Goal: Task Accomplishment & Management: Use online tool/utility

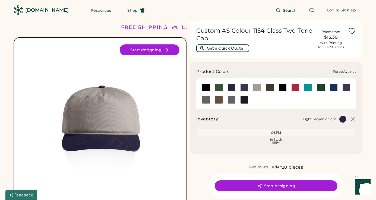
click at [220, 85] on div at bounding box center [219, 87] width 8 height 8
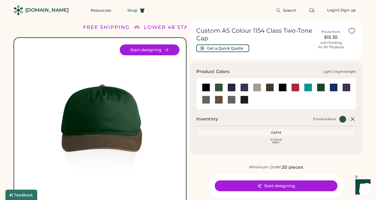
click at [232, 85] on div at bounding box center [232, 87] width 8 height 8
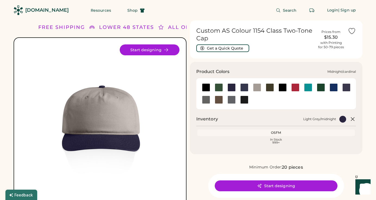
click at [245, 88] on div at bounding box center [245, 87] width 8 height 8
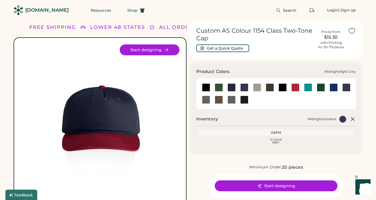
click at [256, 87] on div at bounding box center [257, 87] width 8 height 8
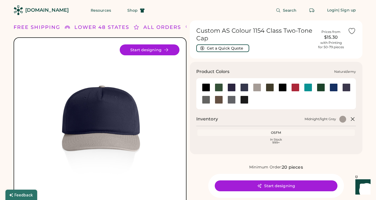
click at [270, 87] on div at bounding box center [270, 87] width 8 height 8
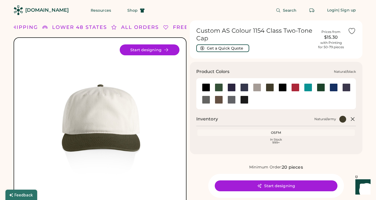
click at [283, 89] on div at bounding box center [283, 87] width 8 height 8
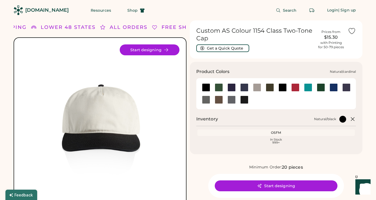
click at [294, 88] on div at bounding box center [296, 87] width 8 height 8
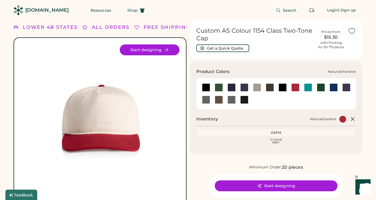
click at [306, 86] on div at bounding box center [308, 87] width 8 height 8
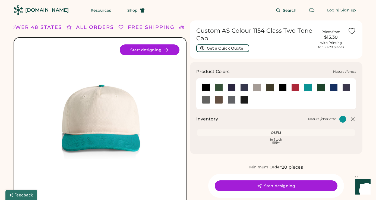
click at [319, 87] on div at bounding box center [321, 87] width 8 height 8
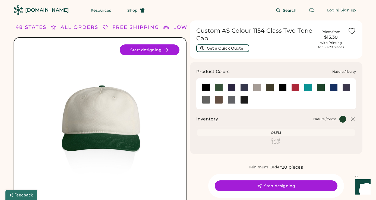
click at [333, 88] on div at bounding box center [334, 87] width 8 height 8
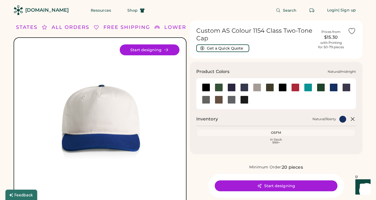
click at [348, 87] on div at bounding box center [347, 87] width 8 height 8
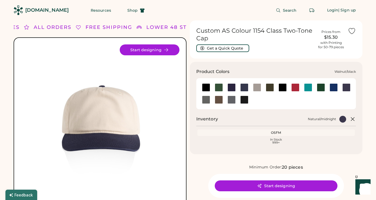
click at [245, 99] on div at bounding box center [245, 99] width 8 height 8
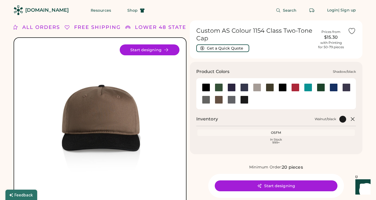
click at [231, 99] on div at bounding box center [232, 99] width 8 height 8
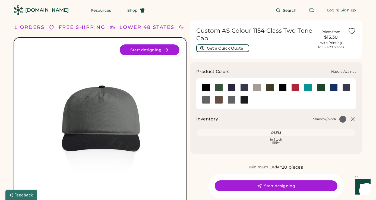
click at [219, 99] on div at bounding box center [219, 99] width 8 height 8
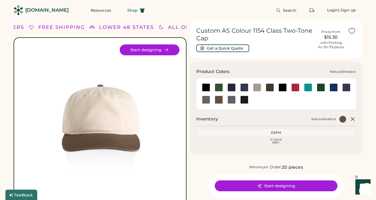
click at [207, 101] on div at bounding box center [206, 99] width 8 height 8
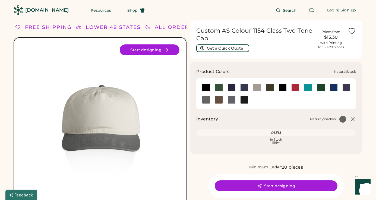
click at [283, 89] on div at bounding box center [283, 87] width 8 height 8
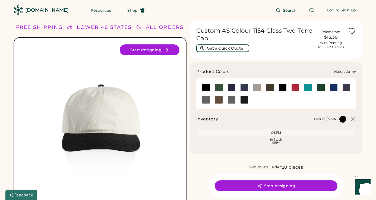
click at [269, 88] on div at bounding box center [270, 87] width 8 height 8
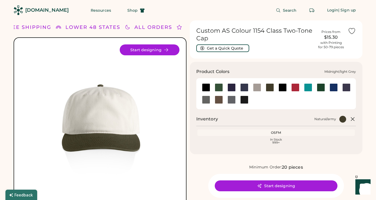
click at [260, 88] on div at bounding box center [257, 87] width 8 height 8
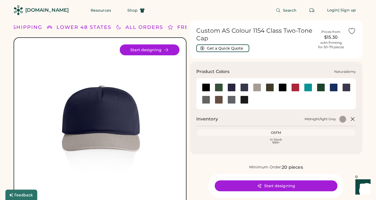
click at [270, 88] on div at bounding box center [270, 87] width 8 height 8
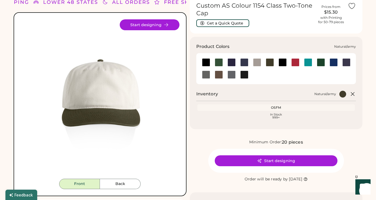
scroll to position [26, 0]
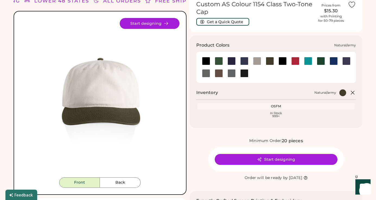
click at [272, 62] on div at bounding box center [270, 61] width 8 height 8
click at [281, 61] on div at bounding box center [283, 61] width 8 height 8
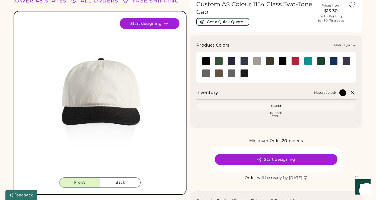
click at [270, 63] on div at bounding box center [270, 61] width 8 height 8
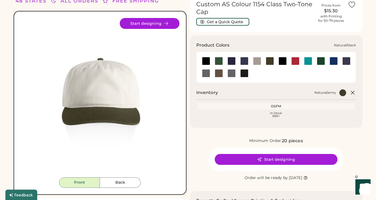
click at [281, 61] on div at bounding box center [283, 61] width 8 height 8
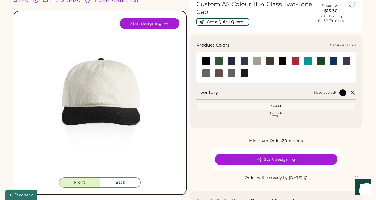
click at [206, 74] on div at bounding box center [206, 73] width 8 height 8
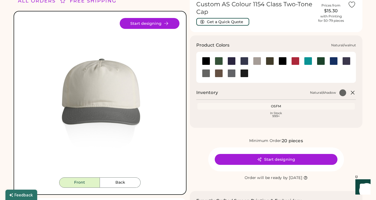
click at [219, 75] on div at bounding box center [219, 73] width 8 height 8
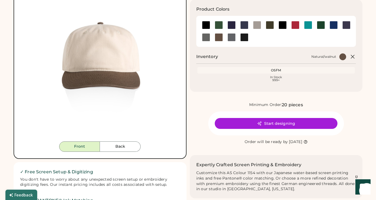
scroll to position [64, 0]
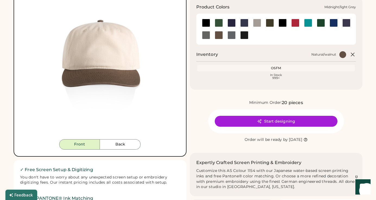
click at [254, 22] on div at bounding box center [257, 23] width 8 height 8
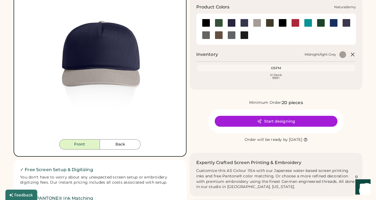
click at [269, 21] on div at bounding box center [270, 23] width 8 height 8
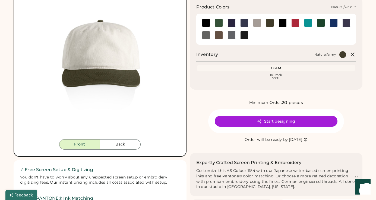
click at [220, 34] on div at bounding box center [219, 35] width 8 height 8
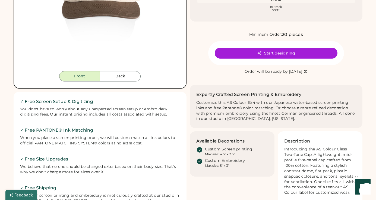
scroll to position [130, 0]
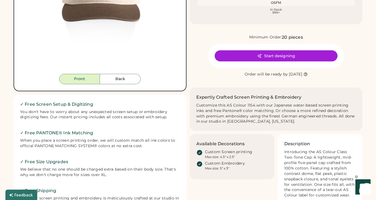
click at [278, 56] on button "Start designing" at bounding box center [276, 55] width 123 height 11
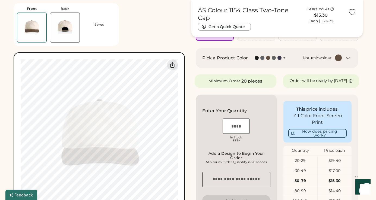
scroll to position [72, 0]
click at [68, 34] on img at bounding box center [64, 27] width 29 height 29
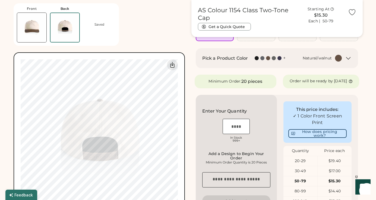
click at [40, 23] on img at bounding box center [31, 27] width 29 height 29
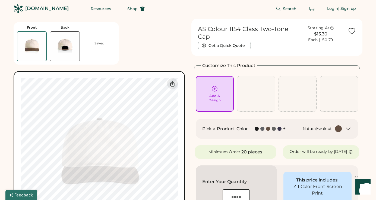
scroll to position [0, 0]
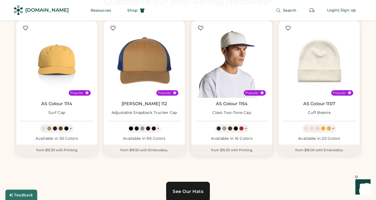
scroll to position [298, 0]
